Goal: Book appointment/travel/reservation: Book appointment/travel/reservation

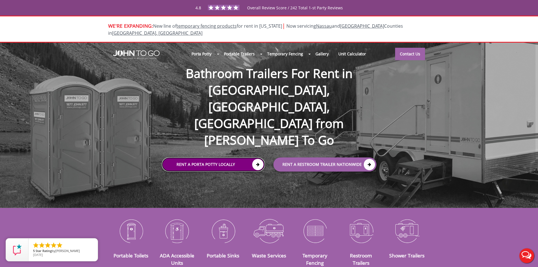
click at [246, 158] on link "Rent a Porta Potty Locally" at bounding box center [213, 165] width 103 height 14
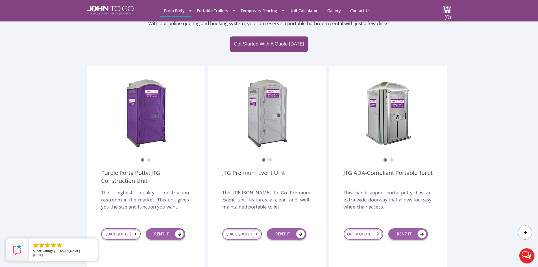
scroll to position [198, 0]
click at [124, 228] on link "QUICK QUOTE" at bounding box center [121, 233] width 40 height 11
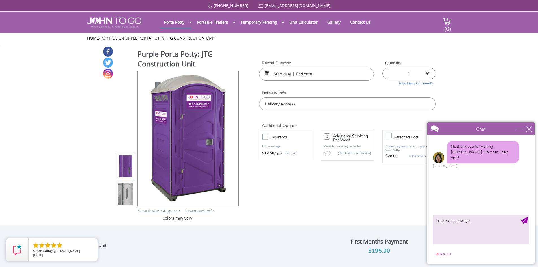
click at [273, 72] on input "text" at bounding box center [316, 73] width 115 height 13
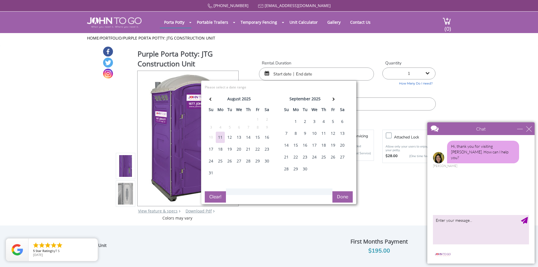
click at [222, 138] on div "11" at bounding box center [220, 137] width 9 height 11
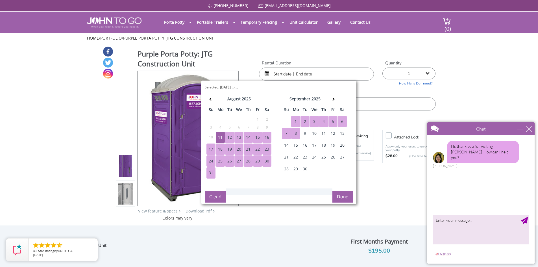
click at [296, 132] on div "8" at bounding box center [295, 133] width 9 height 11
type input "08/11/2025 to 09/08/2025"
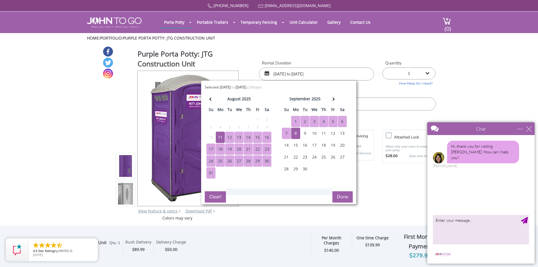
click at [340, 196] on button "Done" at bounding box center [342, 196] width 20 height 11
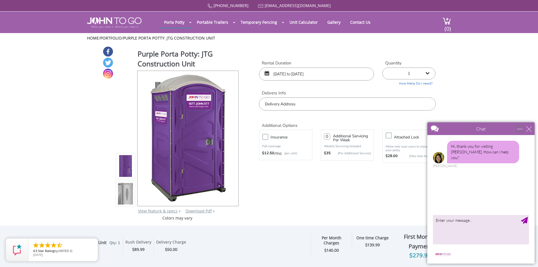
click at [519, 131] on div "minimize" at bounding box center [520, 129] width 6 height 6
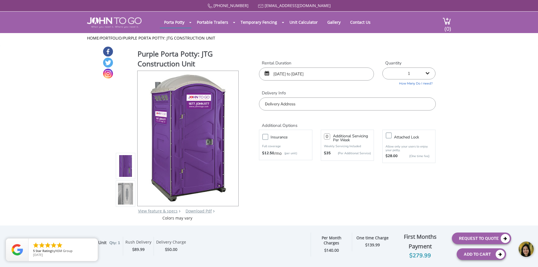
click at [267, 102] on input "text" at bounding box center [347, 103] width 177 height 13
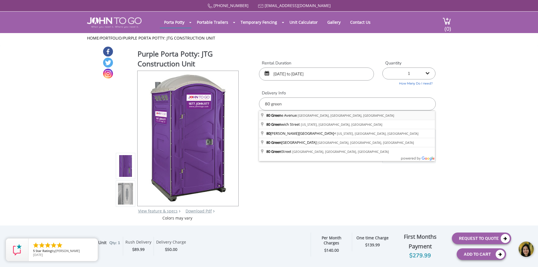
type input "[STREET_ADDRESS][PERSON_NAME]"
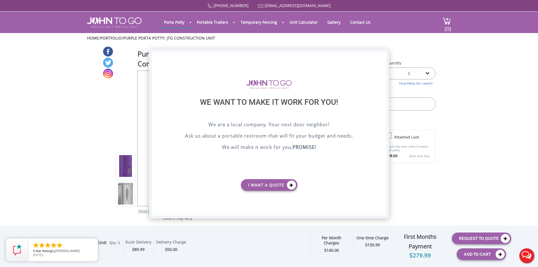
click at [379, 57] on div "X" at bounding box center [381, 57] width 9 height 10
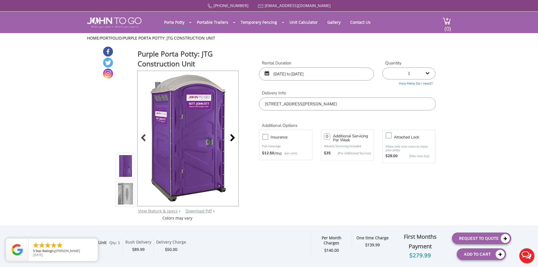
click at [232, 139] on div at bounding box center [231, 138] width 8 height 8
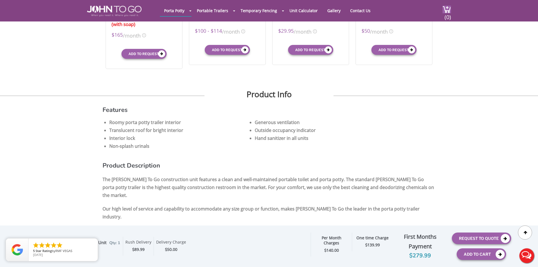
scroll to position [339, 0]
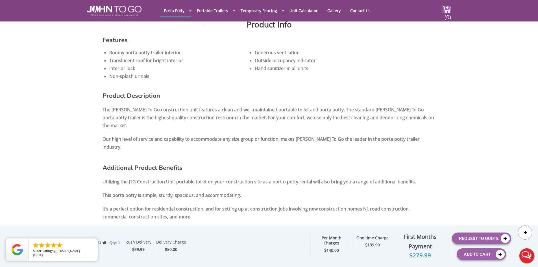
click at [272, 70] on li "Hand sanitizer in all units" at bounding box center [324, 68] width 139 height 8
click at [267, 61] on li "Outside occupancy indicator" at bounding box center [324, 60] width 139 height 8
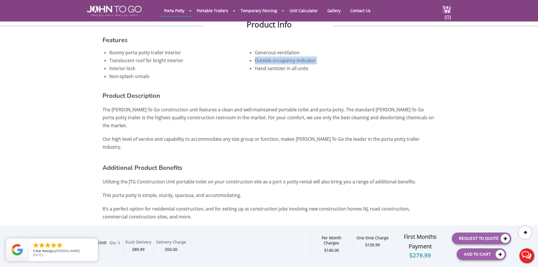
click at [267, 61] on li "Outside occupancy indicator" at bounding box center [324, 60] width 139 height 8
click at [267, 53] on li "Generous ventilation" at bounding box center [324, 53] width 139 height 8
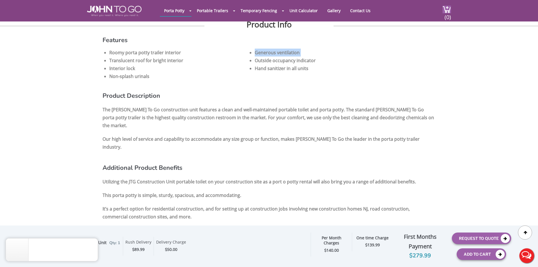
click at [267, 53] on li "Generous ventilation" at bounding box center [324, 53] width 139 height 8
click at [125, 77] on li "Non-splash urinals" at bounding box center [178, 76] width 139 height 8
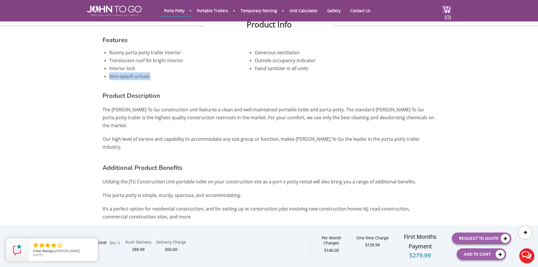
click at [125, 77] on li "Non-splash urinals" at bounding box center [178, 76] width 139 height 8
click at [117, 66] on li "Interior lock" at bounding box center [178, 68] width 139 height 8
click at [132, 59] on li "Translucent roof for bright interior" at bounding box center [178, 60] width 139 height 8
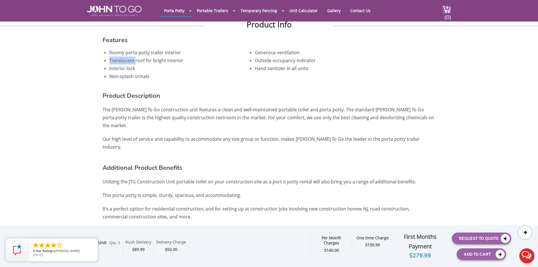
click at [132, 59] on li "Translucent roof for bright interior" at bounding box center [178, 60] width 139 height 8
click at [130, 51] on li "Roomy porta potty trailer interior" at bounding box center [178, 53] width 139 height 8
click at [127, 53] on li "Roomy porta potty trailer interior" at bounding box center [178, 53] width 139 height 8
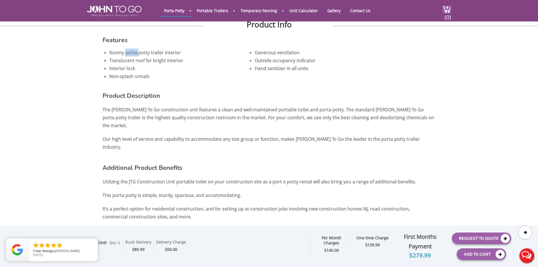
click at [127, 53] on li "Roomy porta potty trailer interior" at bounding box center [178, 53] width 139 height 8
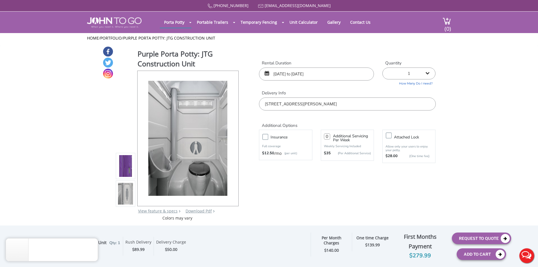
scroll to position [0, 0]
click at [343, 66] on label "Rental Duration" at bounding box center [316, 63] width 115 height 6
click at [332, 73] on input "08/11/2025 to 09/08/2025" at bounding box center [316, 73] width 115 height 13
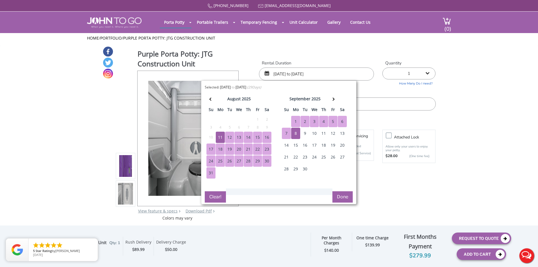
click at [406, 184] on div "Purple Porta Potty: JTG Construction Unit View feature & specs Download Pdf Pro…" at bounding box center [269, 133] width 333 height 175
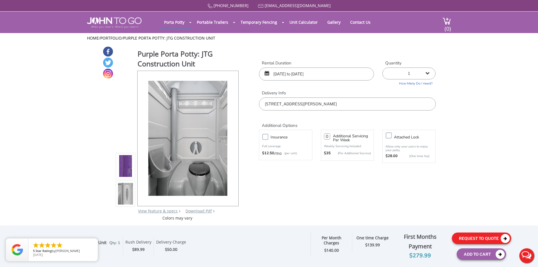
click at [493, 234] on button "Request To Quote" at bounding box center [481, 238] width 59 height 12
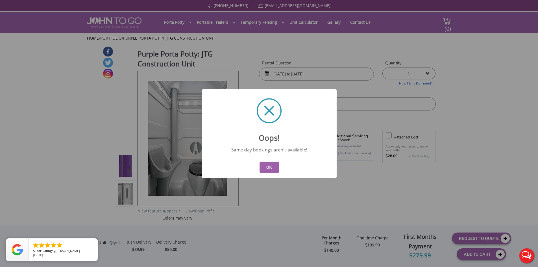
click at [270, 164] on button "OK" at bounding box center [268, 167] width 19 height 11
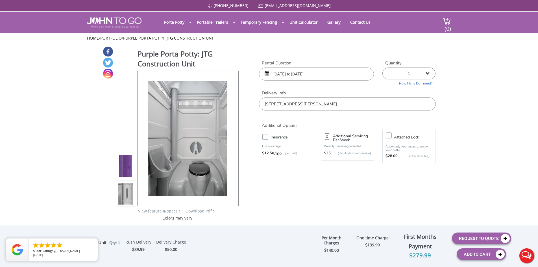
click at [289, 74] on input "08/11/2025 to 09/08/2025" at bounding box center [316, 73] width 115 height 13
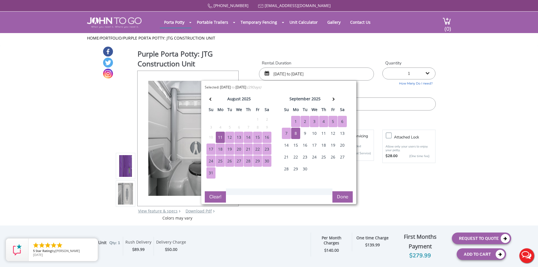
click at [229, 138] on div "12" at bounding box center [229, 137] width 9 height 11
click at [303, 135] on div "9" at bounding box center [304, 133] width 9 height 11
type input "08/12/2025 to 09/09/2025"
click at [344, 199] on button "Done" at bounding box center [342, 196] width 20 height 11
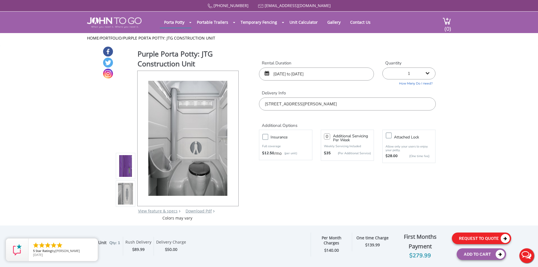
click at [492, 243] on button "Request To Quote" at bounding box center [481, 238] width 59 height 12
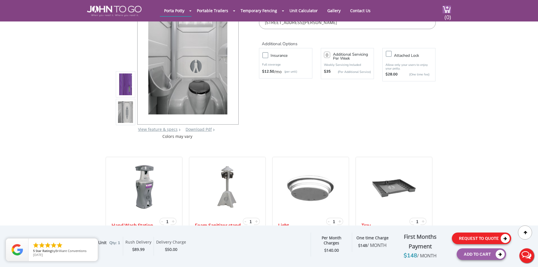
scroll to position [82, 0]
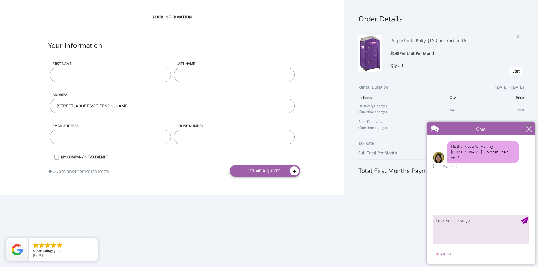
click at [529, 130] on div "close" at bounding box center [529, 129] width 6 height 6
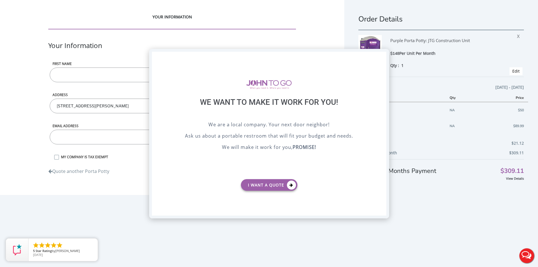
click at [382, 57] on div "X" at bounding box center [381, 57] width 9 height 10
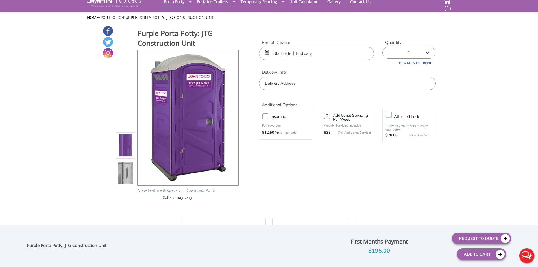
drag, startPoint x: 0, startPoint y: 0, endPoint x: 281, endPoint y: 54, distance: 286.1
click at [282, 54] on input "text" at bounding box center [316, 53] width 115 height 13
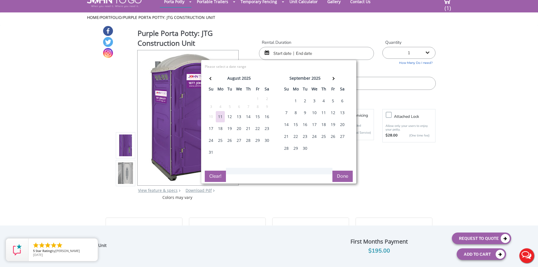
click at [230, 117] on div "12" at bounding box center [229, 116] width 9 height 11
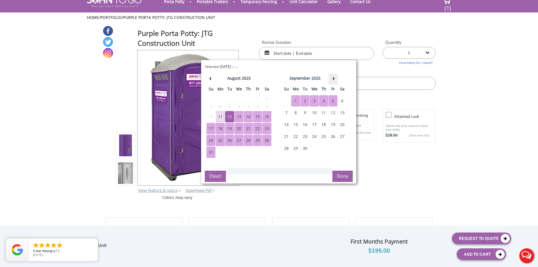
click at [334, 79] on span at bounding box center [332, 78] width 3 height 3
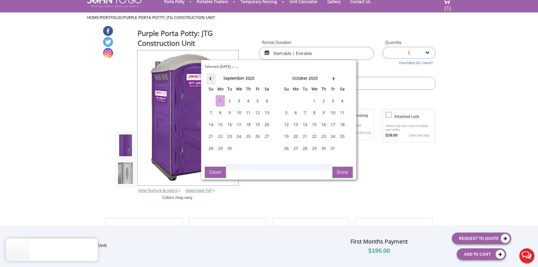
click at [210, 78] on th at bounding box center [210, 78] width 9 height 11
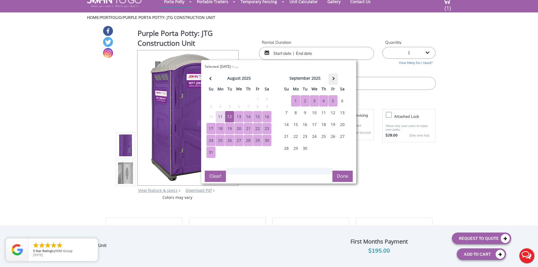
click at [334, 78] on span at bounding box center [332, 78] width 3 height 3
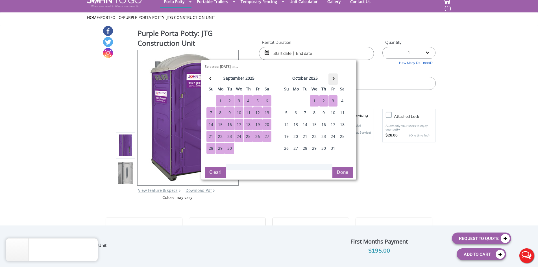
click at [334, 79] on span at bounding box center [332, 78] width 3 height 3
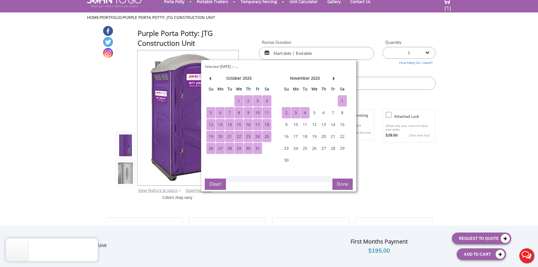
click at [306, 115] on div "4" at bounding box center [304, 112] width 9 height 11
type input "08/12/2025 to 11/04/2025"
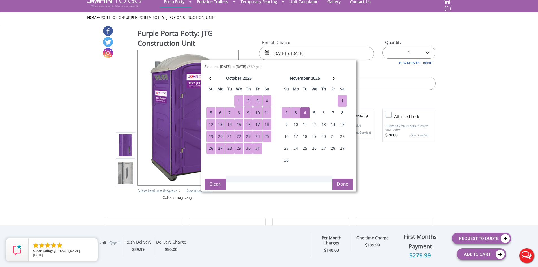
click at [343, 188] on button "Done" at bounding box center [342, 183] width 20 height 11
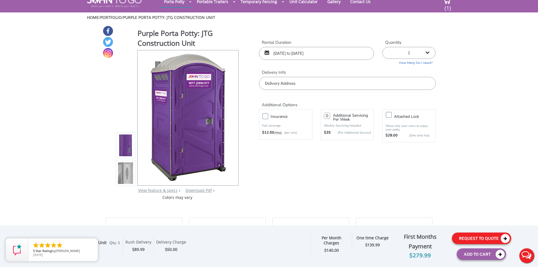
click at [478, 236] on button "Request To Quote" at bounding box center [481, 238] width 59 height 12
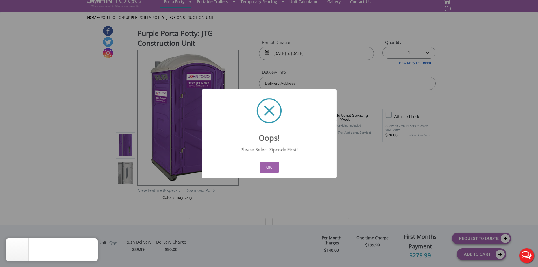
click at [270, 170] on button "OK" at bounding box center [268, 167] width 19 height 11
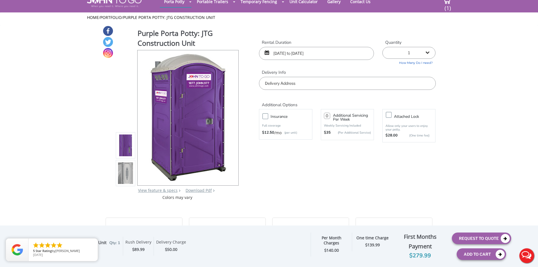
click at [275, 79] on input "text" at bounding box center [347, 83] width 177 height 13
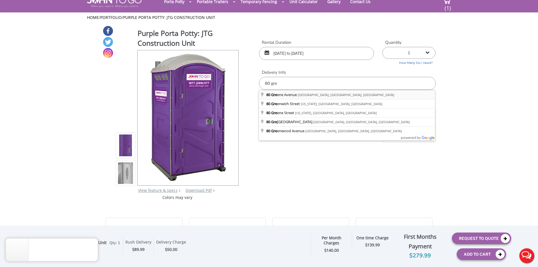
type input "[STREET_ADDRESS][PERSON_NAME]"
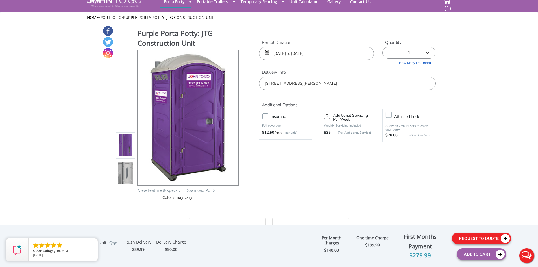
click at [481, 237] on button "Request To Quote" at bounding box center [481, 238] width 59 height 12
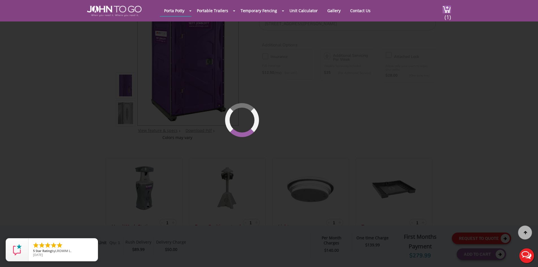
scroll to position [60, 0]
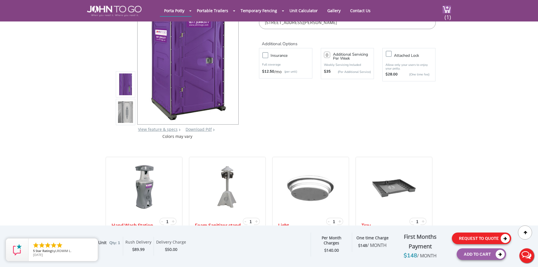
click at [474, 238] on button "Request To Quote" at bounding box center [481, 238] width 59 height 12
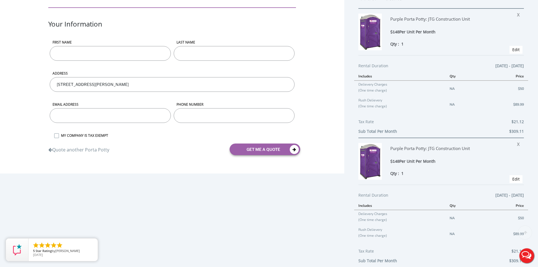
scroll to position [58, 0]
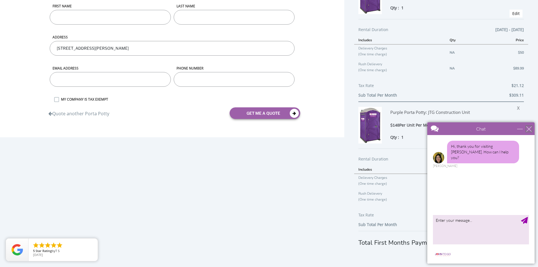
click at [530, 128] on div "close" at bounding box center [529, 129] width 6 height 6
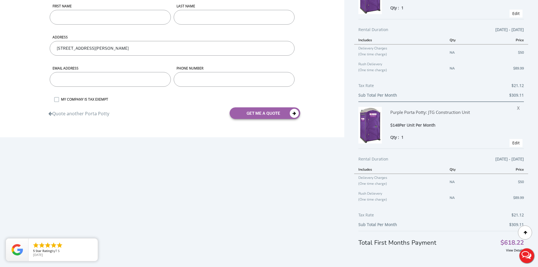
scroll to position [0, 0]
click at [378, 192] on td "Rush Delievery (One time charge)" at bounding box center [399, 198] width 91 height 16
click at [326, 202] on div "YOUR INFORMATION Your Information First name LAST NAME ADDRESS 80 Greene Avenue…" at bounding box center [269, 104] width 538 height 324
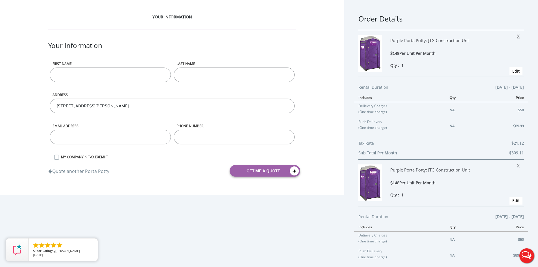
click at [517, 34] on span "X" at bounding box center [519, 35] width 5 height 7
